Goal: Task Accomplishment & Management: Manage account settings

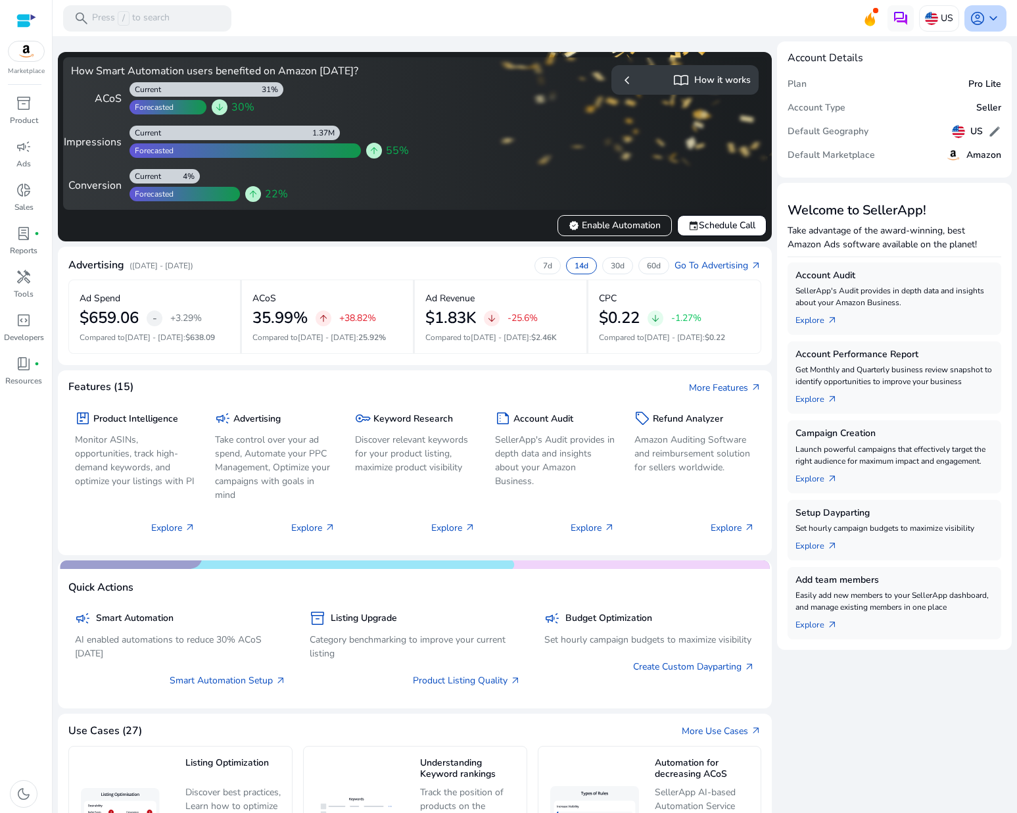
click at [986, 21] on span "keyboard_arrow_down" at bounding box center [994, 19] width 16 height 16
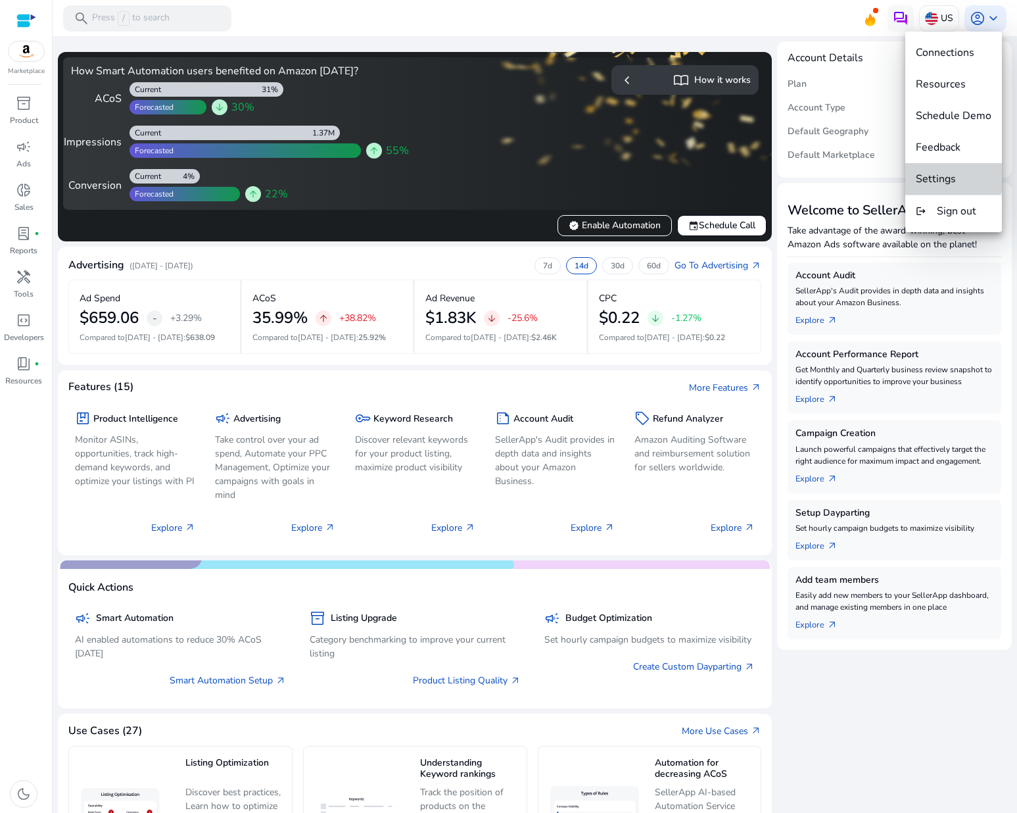
click at [923, 175] on span "Settings" at bounding box center [936, 179] width 40 height 14
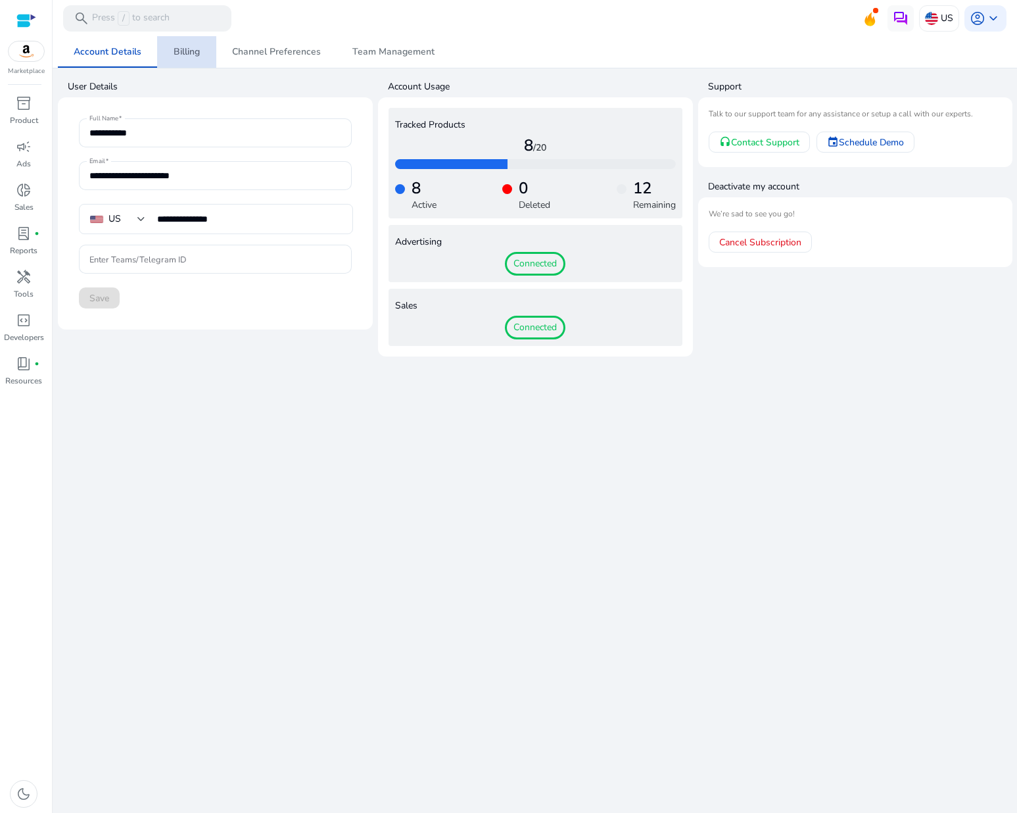
click at [189, 48] on span "Billing" at bounding box center [187, 51] width 26 height 9
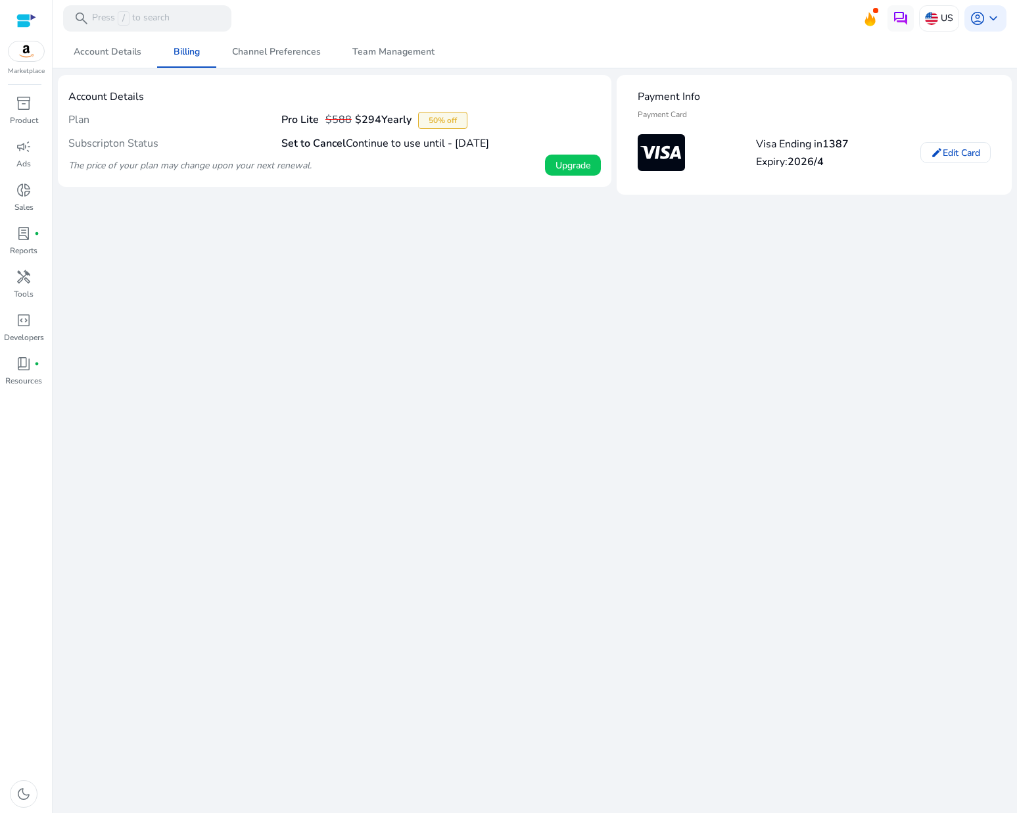
click at [235, 321] on div "We are getting things ready for you... Account Details Billing Channel Preferen…" at bounding box center [535, 424] width 954 height 777
